Goal: Task Accomplishment & Management: Manage account settings

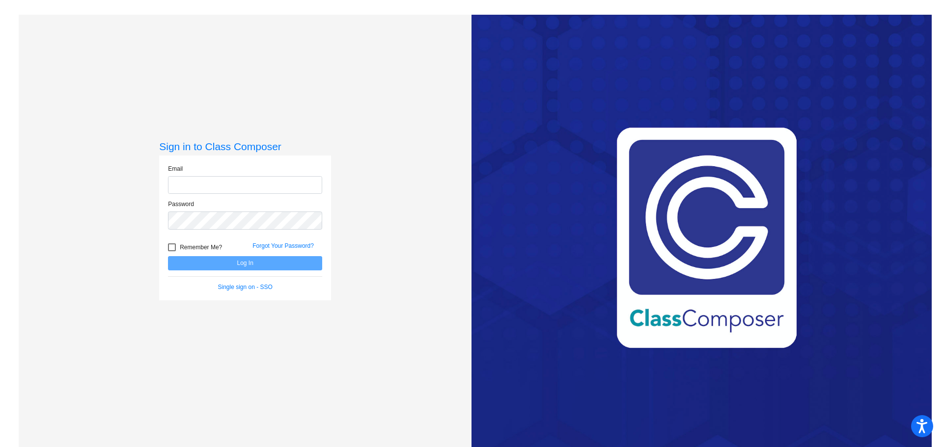
click at [218, 187] on input "email" at bounding box center [245, 185] width 154 height 18
type input "[EMAIL_ADDRESS][DOMAIN_NAME]"
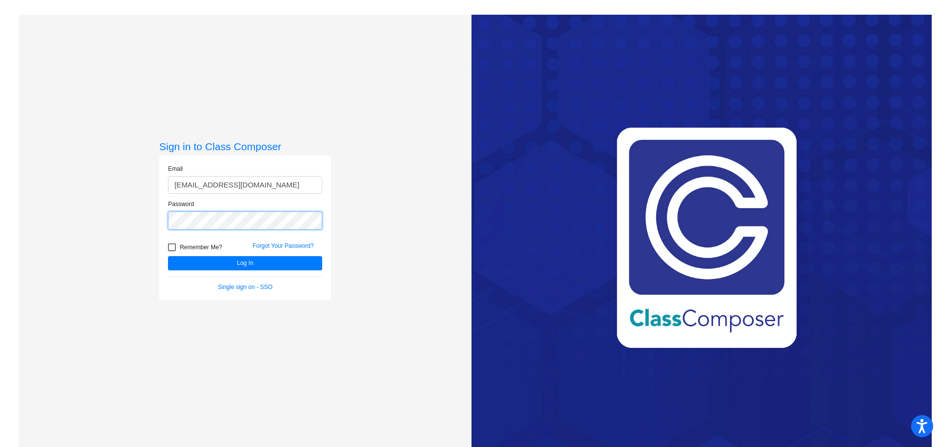
click at [168, 256] on button "Log In" at bounding box center [245, 263] width 154 height 14
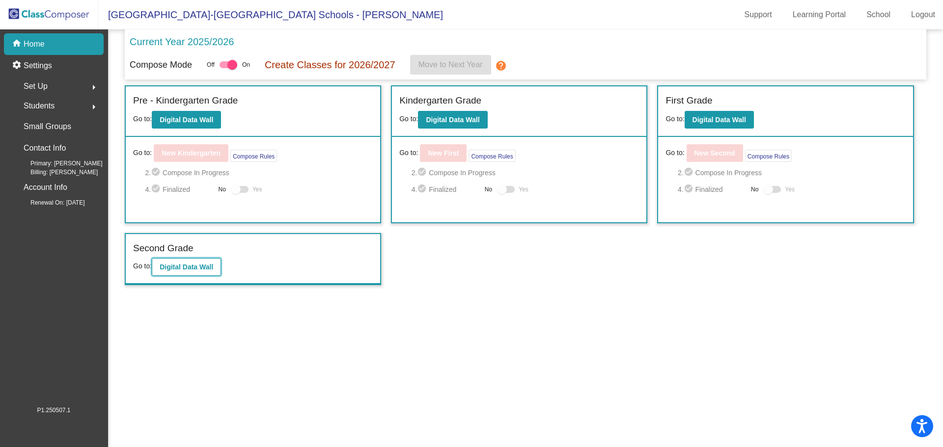
click at [179, 266] on b "Digital Data Wall" at bounding box center [187, 267] width 54 height 8
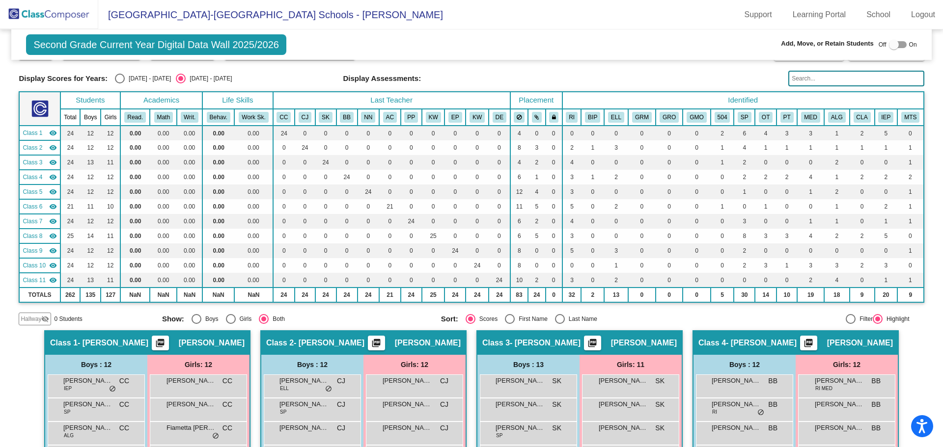
scroll to position [246, 0]
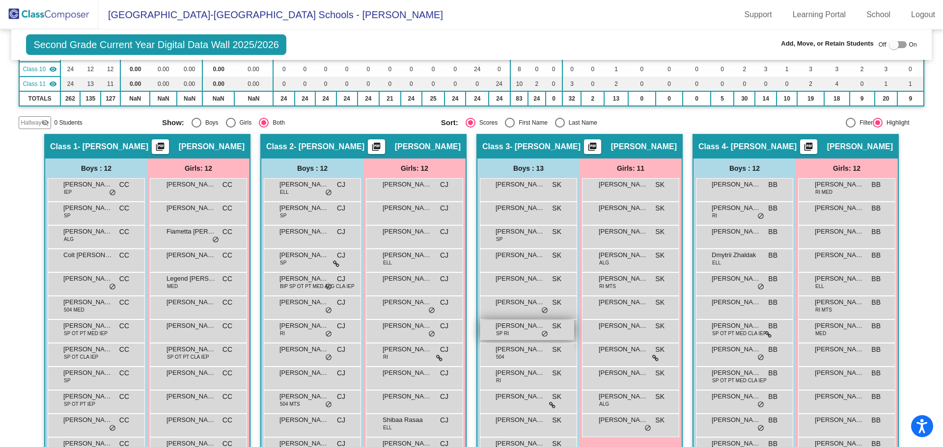
click at [518, 333] on div "[PERSON_NAME] [PERSON_NAME] RI SK lock do_not_disturb_alt" at bounding box center [527, 330] width 94 height 20
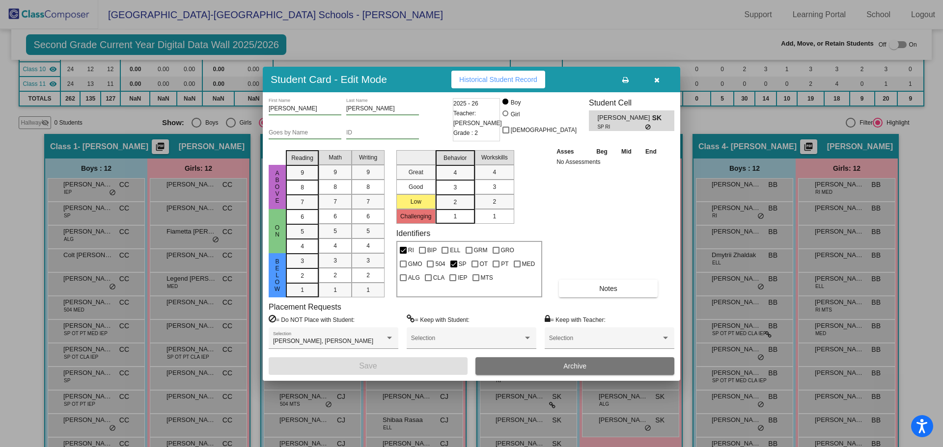
click at [659, 79] on icon "button" at bounding box center [656, 80] width 5 height 7
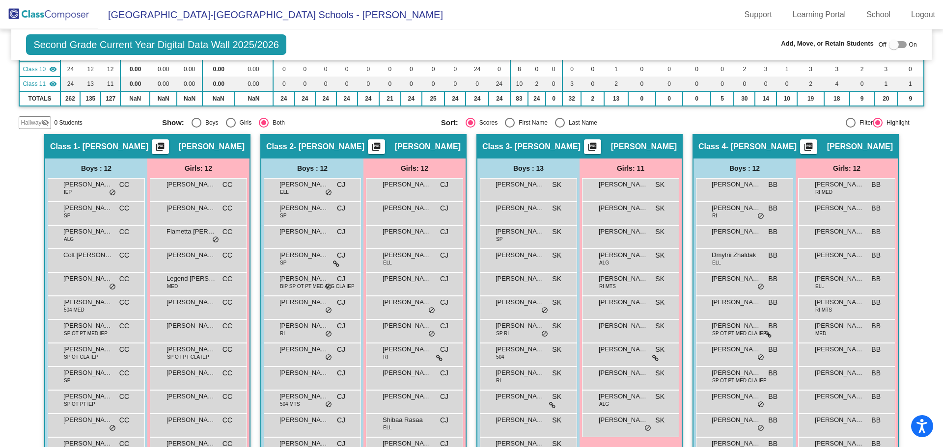
click at [889, 44] on div at bounding box center [894, 45] width 10 height 10
checkbox input "true"
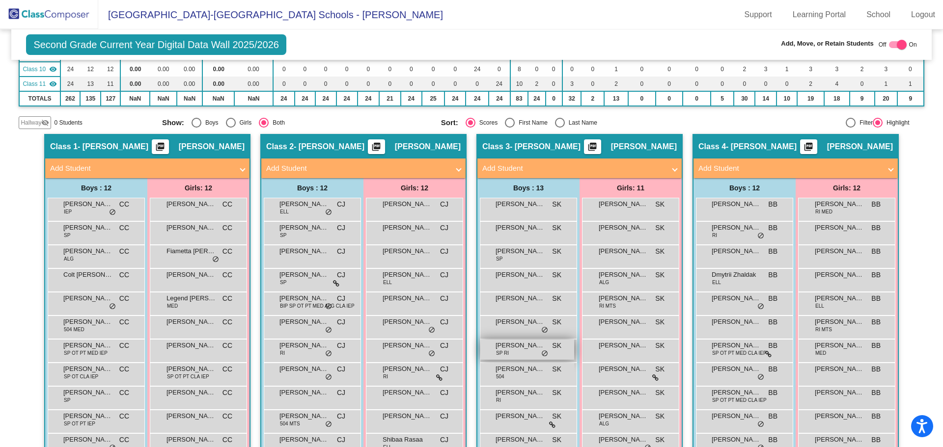
click at [521, 351] on div "[PERSON_NAME] [PERSON_NAME] RI SK lock do_not_disturb_alt" at bounding box center [527, 350] width 94 height 20
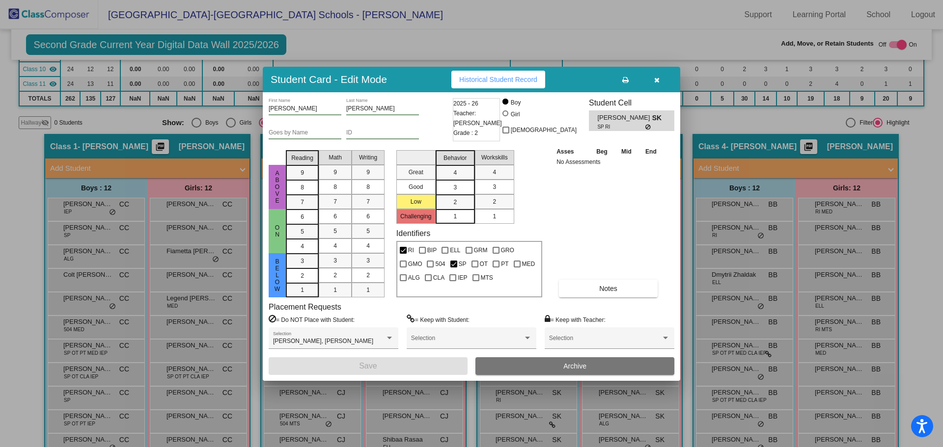
click at [567, 363] on span "Archive" at bounding box center [574, 366] width 23 height 8
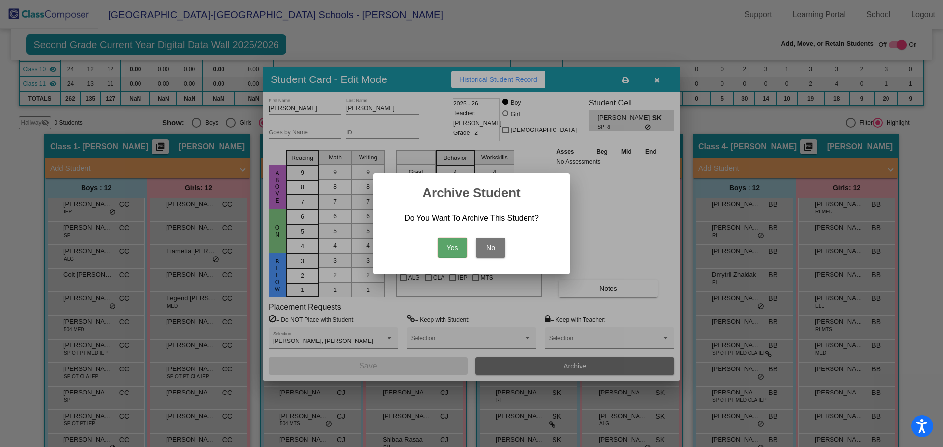
click at [451, 249] on button "Yes" at bounding box center [452, 248] width 29 height 20
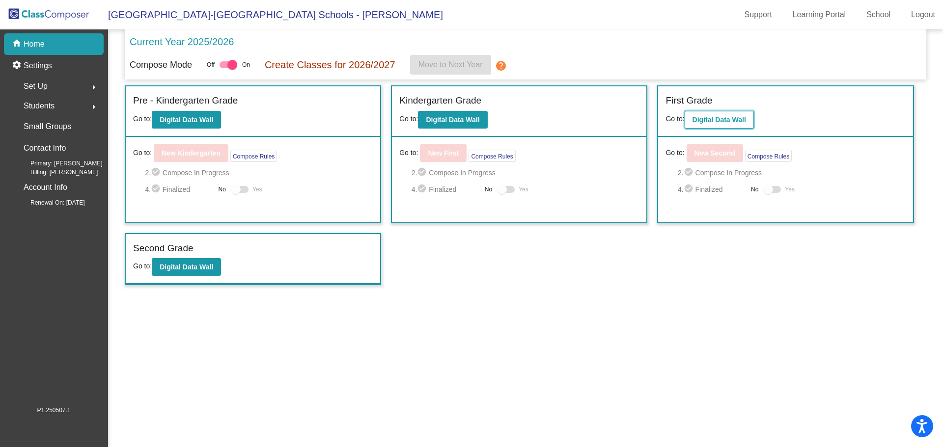
click at [727, 118] on b "Digital Data Wall" at bounding box center [720, 120] width 54 height 8
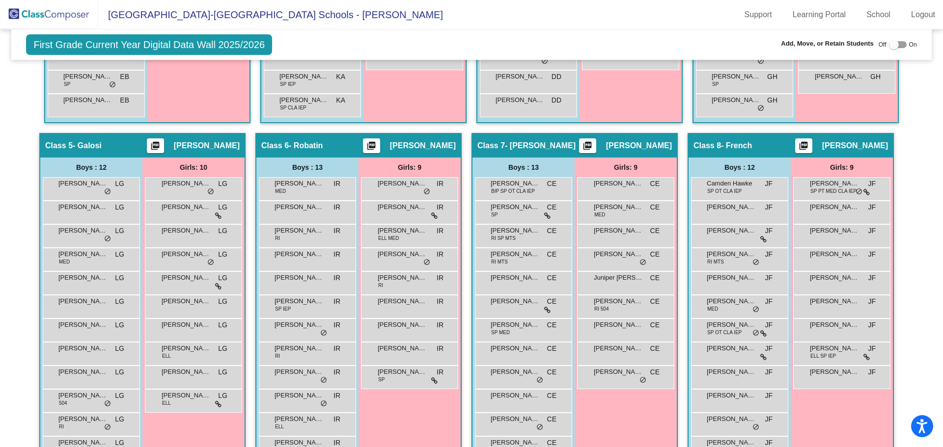
scroll to position [638, 0]
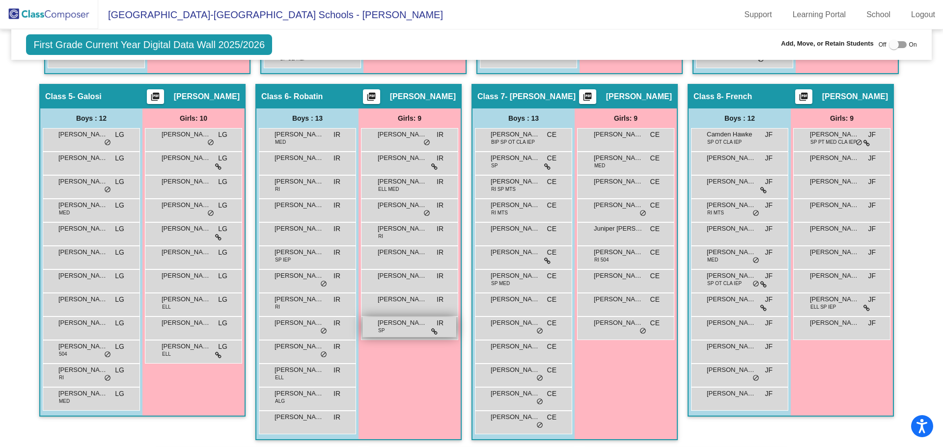
click at [394, 329] on div "[PERSON_NAME] IR lock do_not_disturb_alt" at bounding box center [409, 327] width 94 height 20
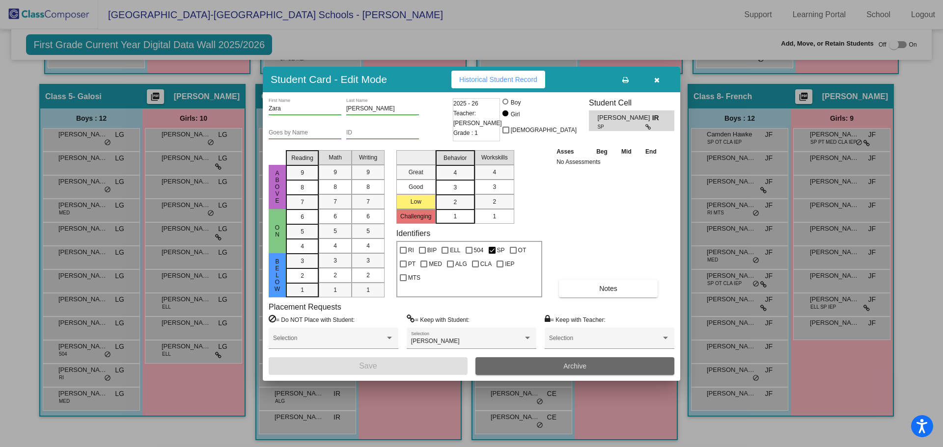
click at [565, 368] on span "Archive" at bounding box center [574, 366] width 23 height 8
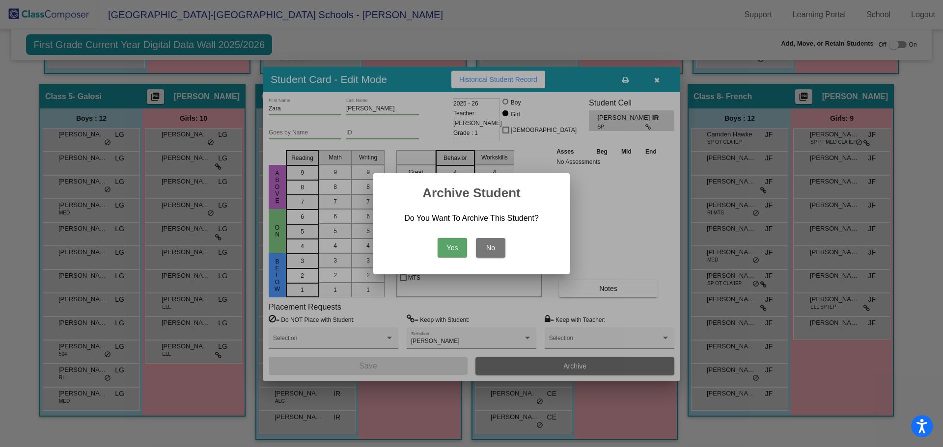
click at [450, 248] on button "Yes" at bounding box center [452, 248] width 29 height 20
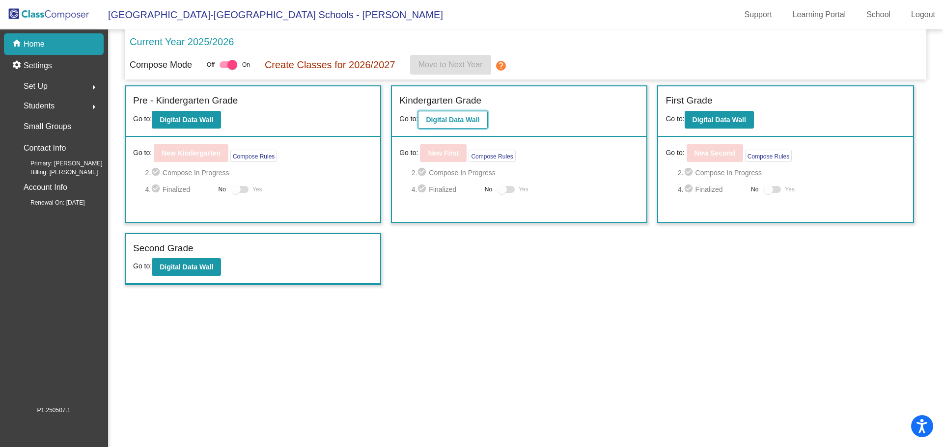
click at [447, 123] on b "Digital Data Wall" at bounding box center [453, 120] width 54 height 8
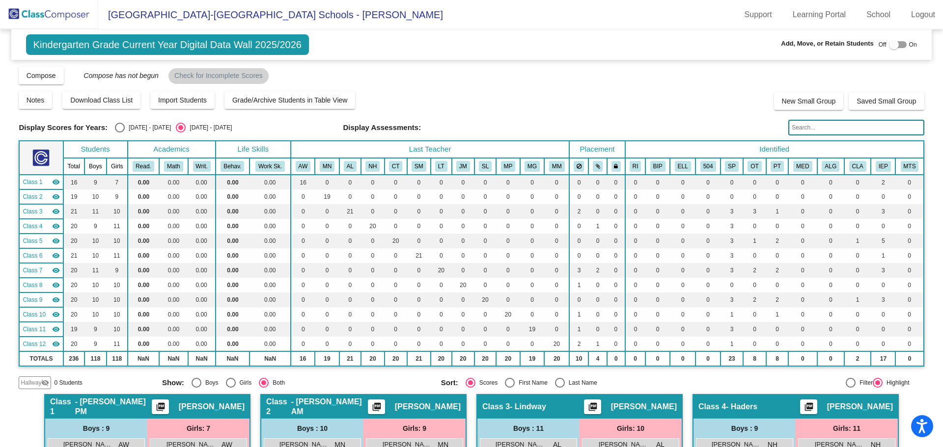
click at [815, 127] on input "text" at bounding box center [856, 128] width 136 height 16
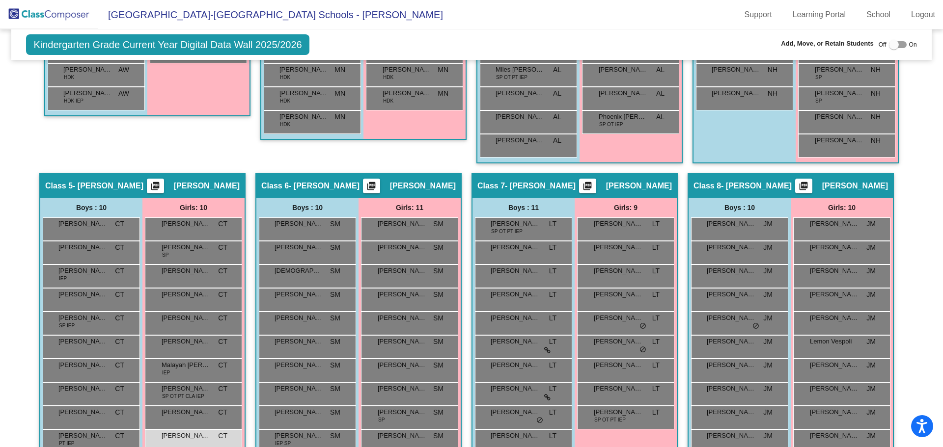
scroll to position [589, 0]
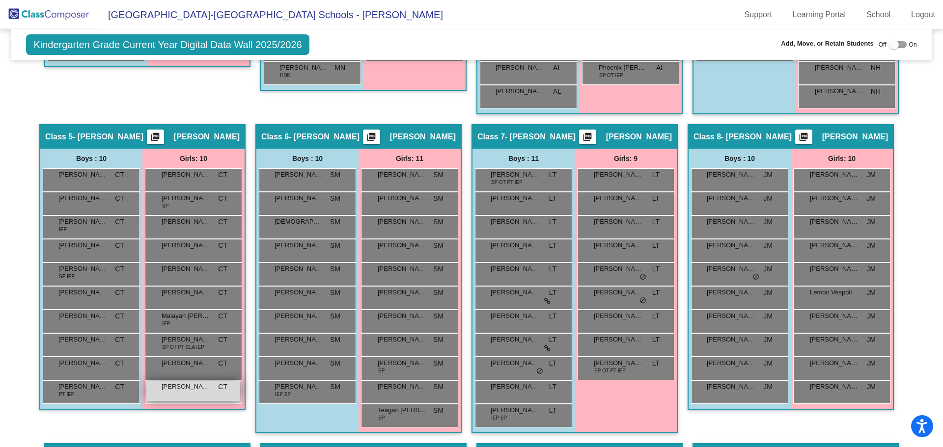
type input "pow"
click at [178, 395] on div "[PERSON_NAME] CT lock do_not_disturb_alt" at bounding box center [193, 391] width 94 height 20
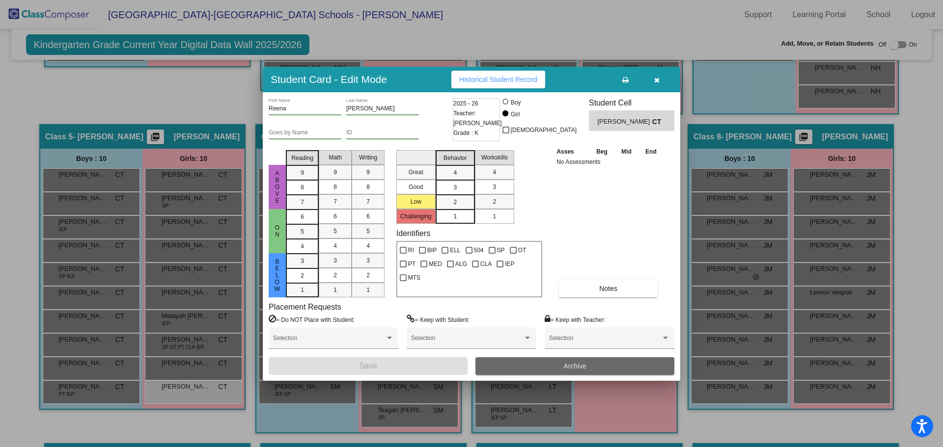
click at [567, 362] on span "Archive" at bounding box center [574, 366] width 23 height 8
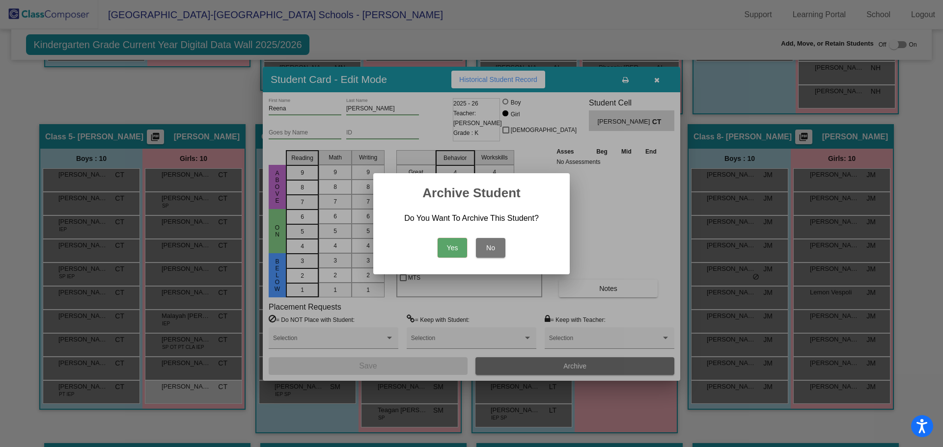
click at [446, 247] on button "Yes" at bounding box center [452, 248] width 29 height 20
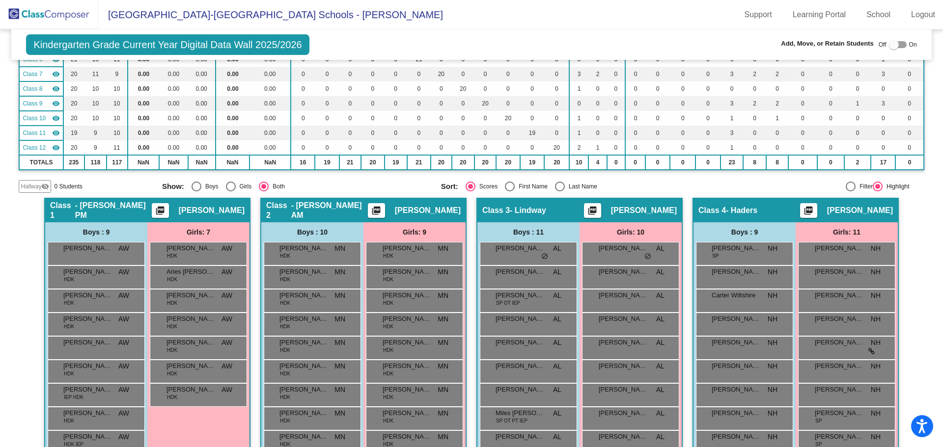
scroll to position [0, 0]
